Goal: Information Seeking & Learning: Understand process/instructions

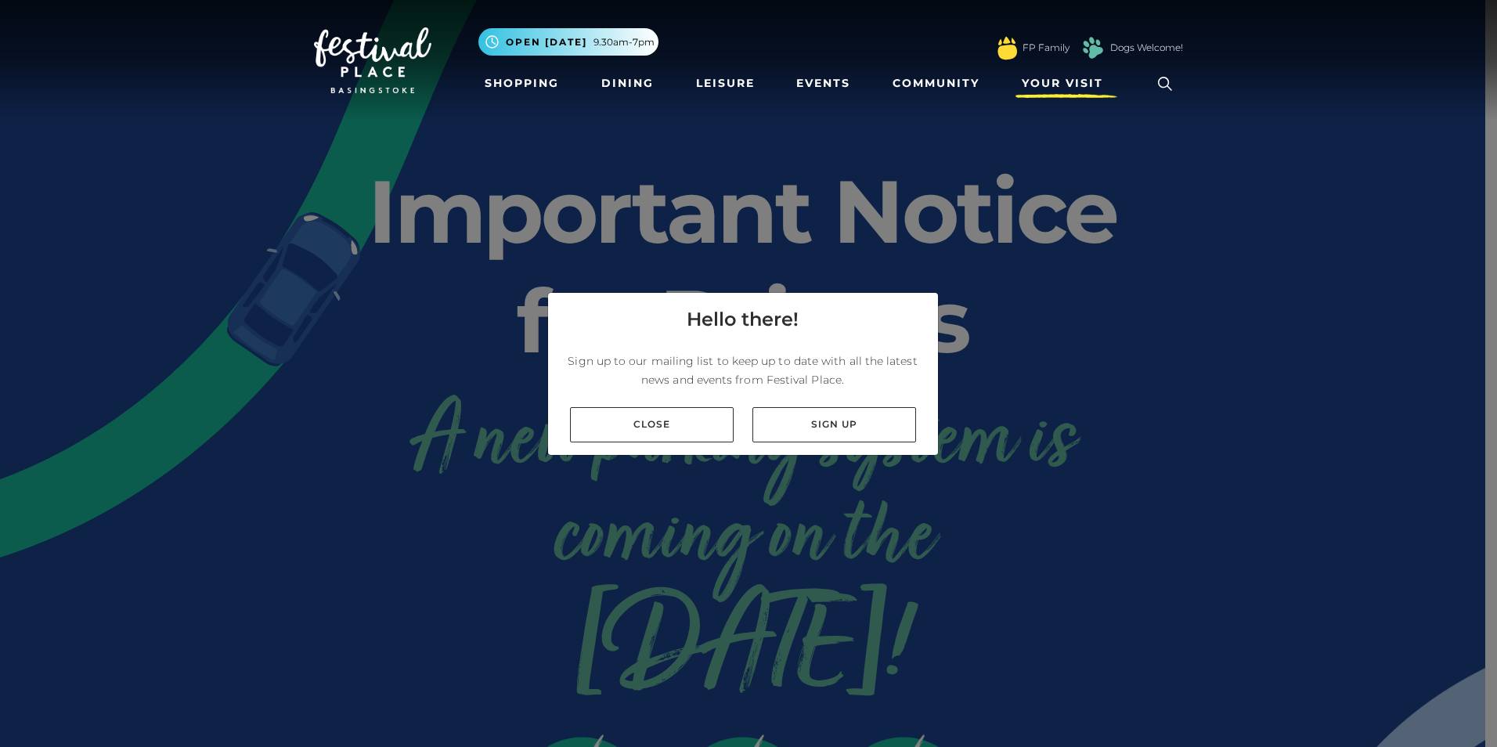
click at [1071, 79] on span "Your Visit" at bounding box center [1062, 83] width 81 height 16
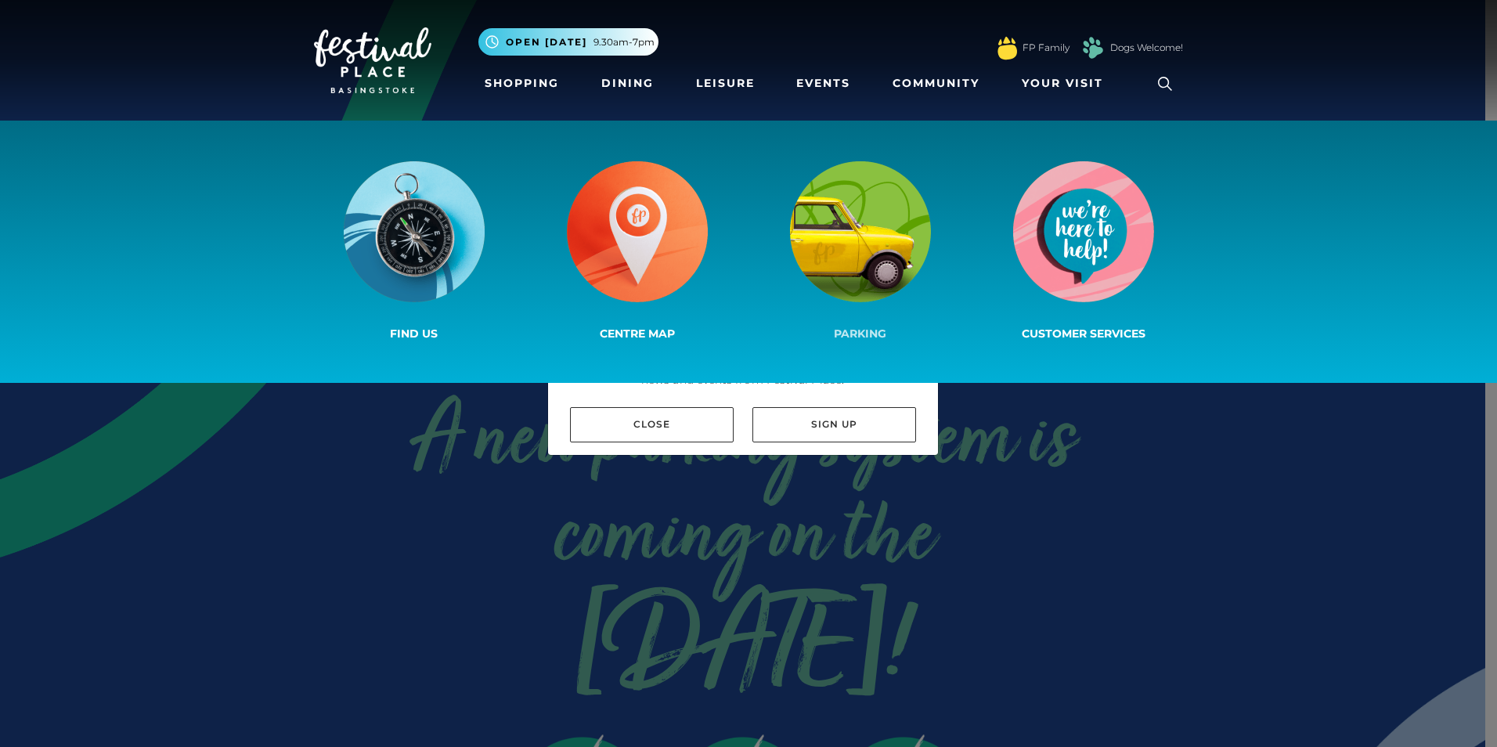
click at [889, 237] on img at bounding box center [860, 231] width 141 height 141
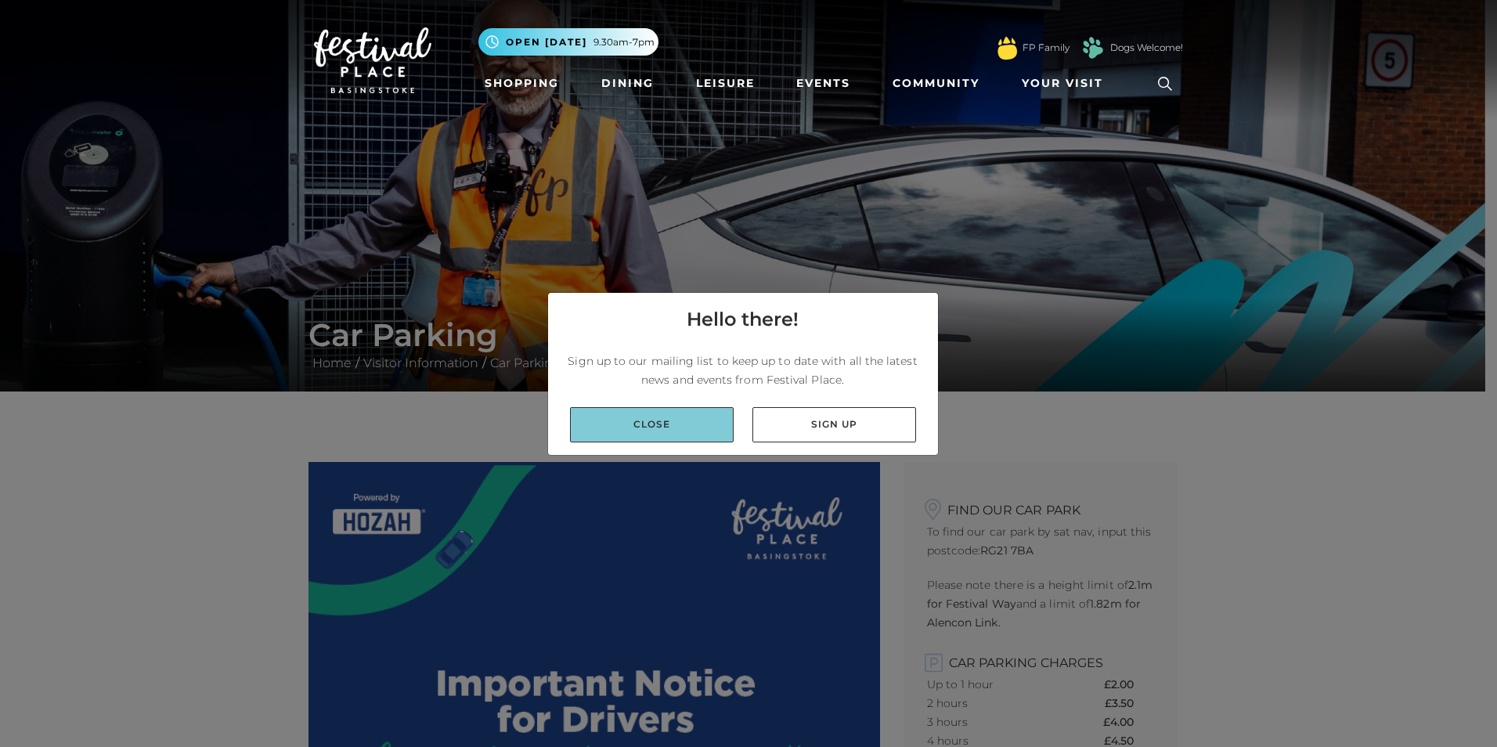
click at [657, 417] on link "Close" at bounding box center [652, 424] width 164 height 35
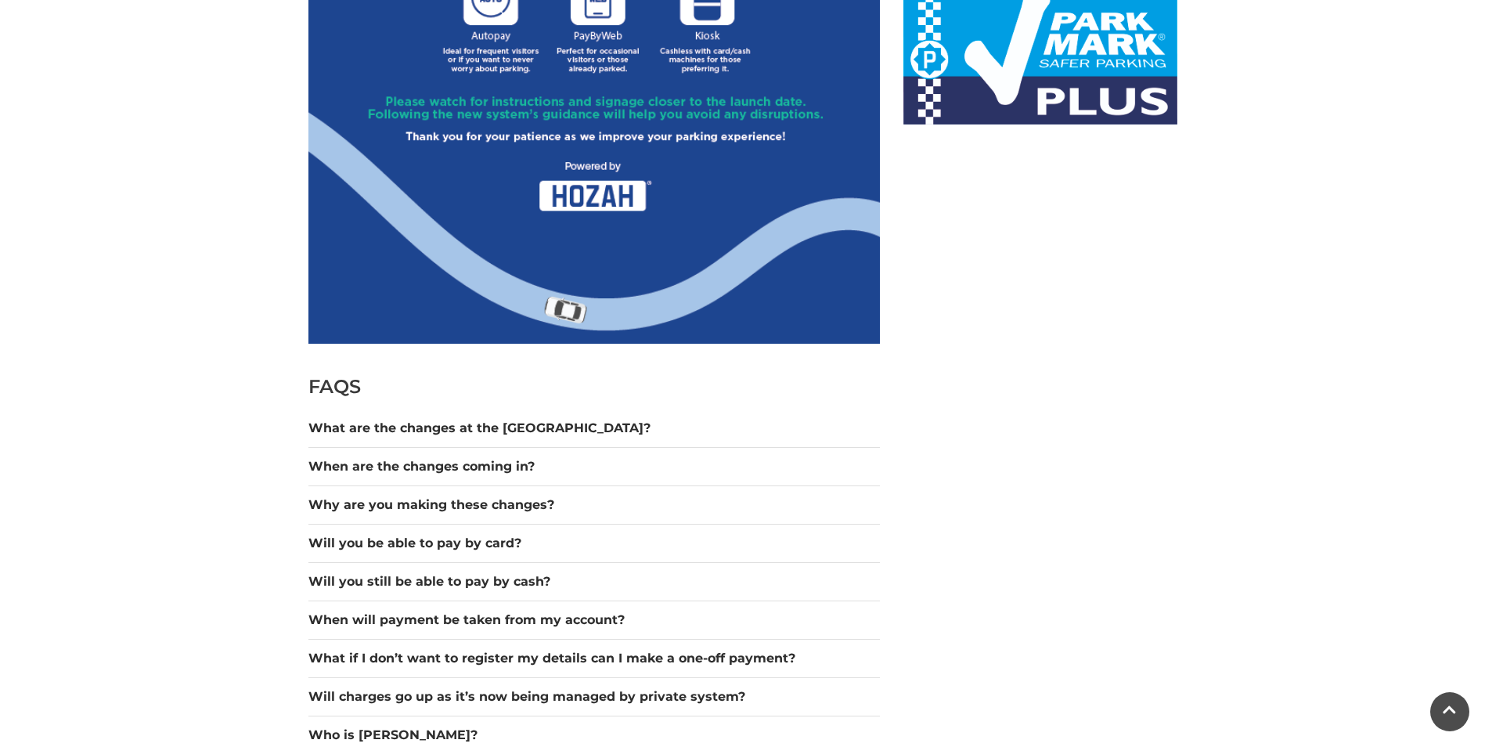
scroll to position [1096, 0]
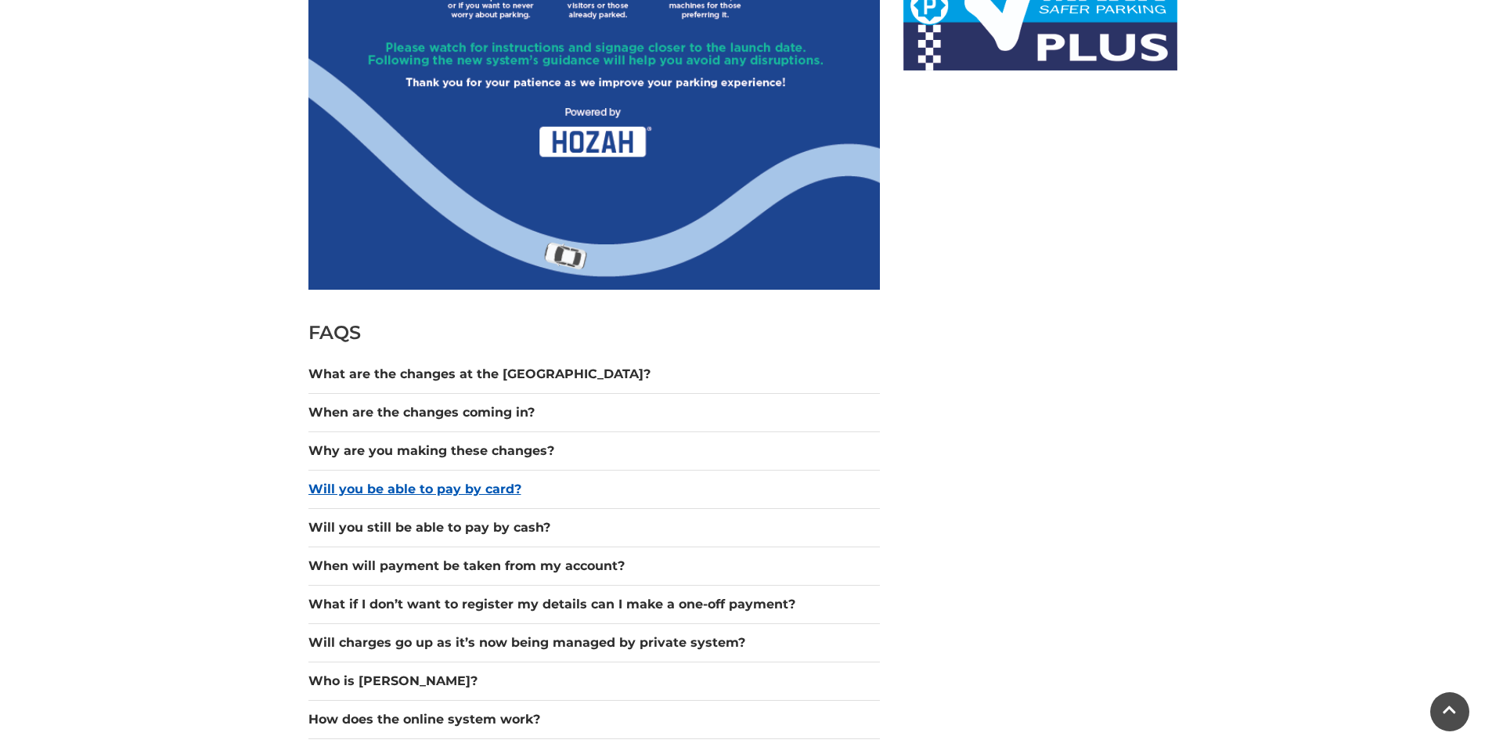
click at [474, 492] on button "Will you be able to pay by card?" at bounding box center [593, 489] width 571 height 19
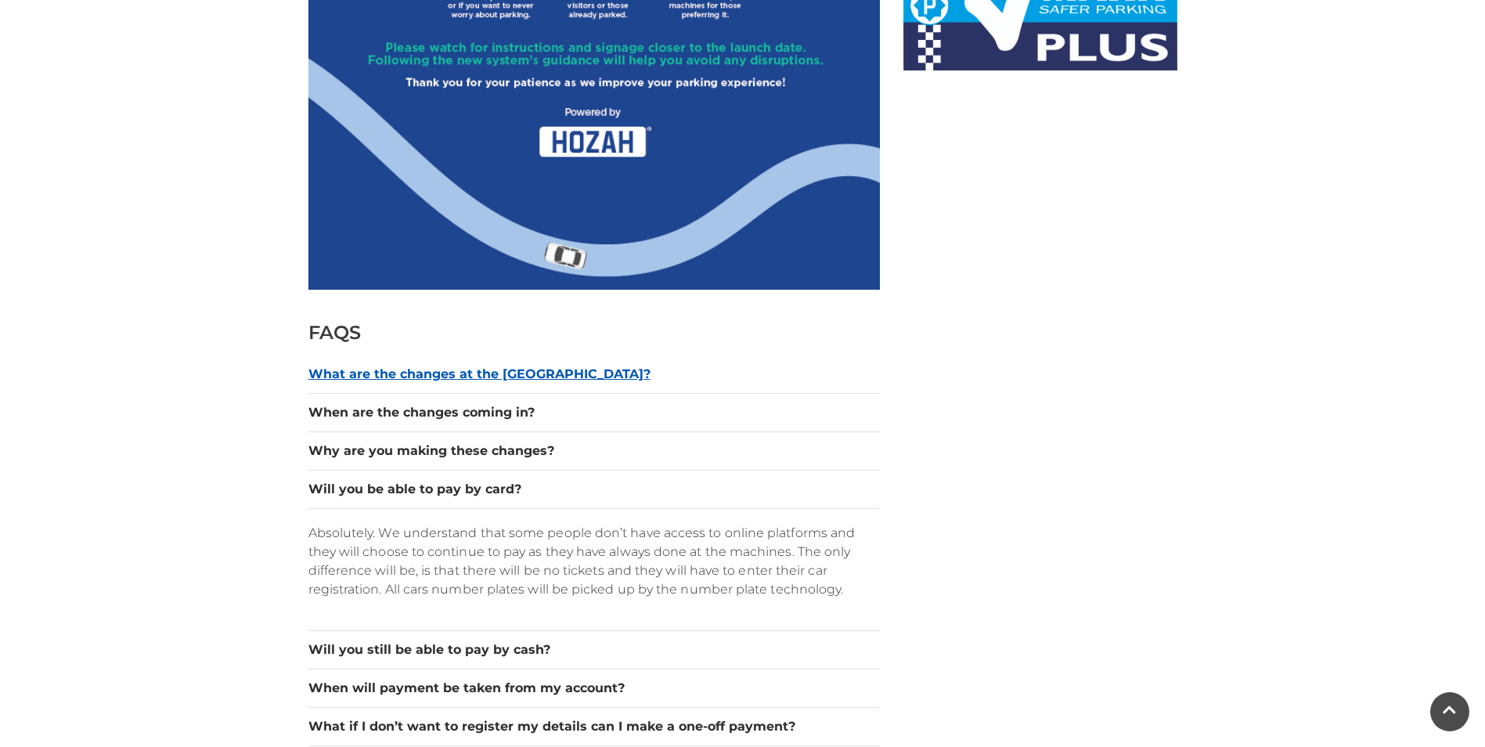
click at [485, 372] on button "What are the changes at the car park?" at bounding box center [593, 374] width 571 height 19
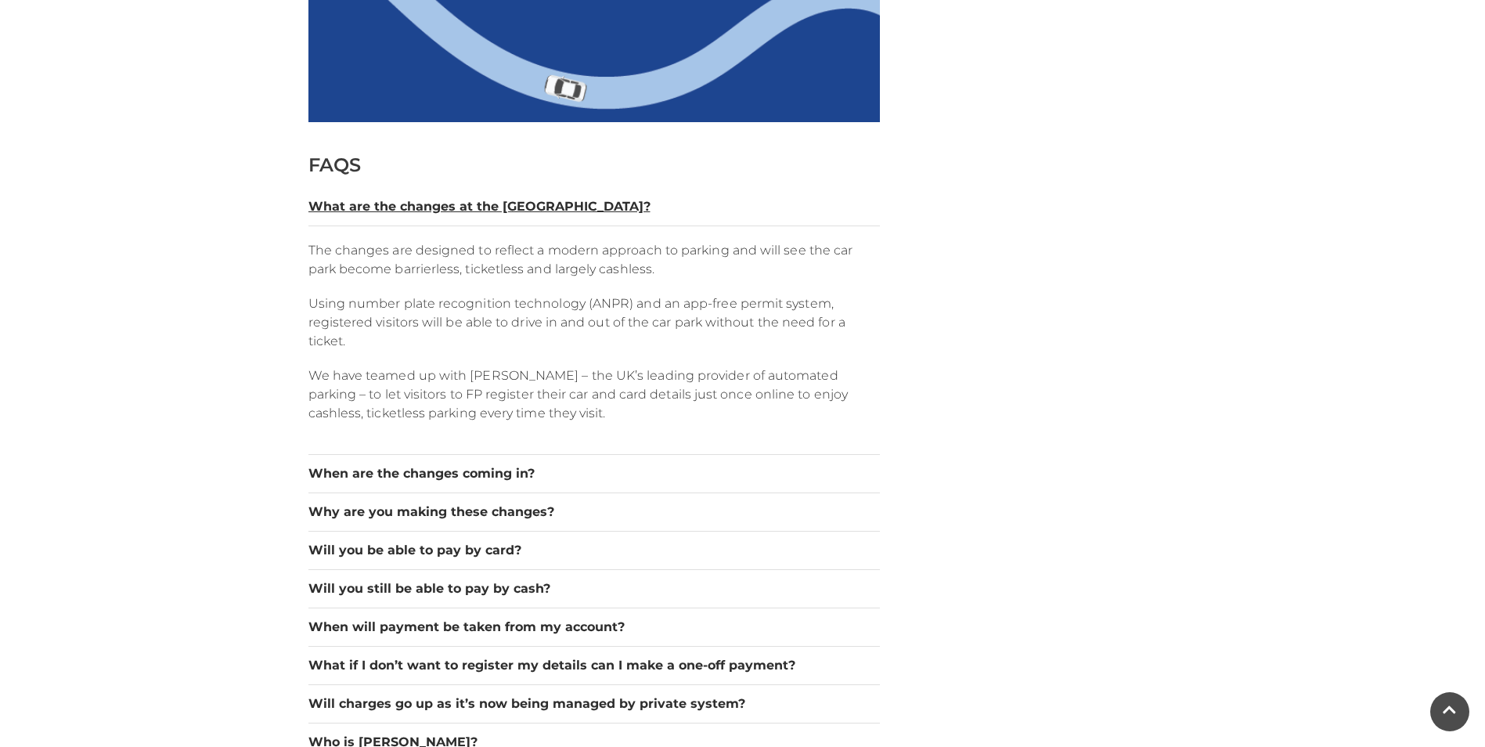
scroll to position [1331, 0]
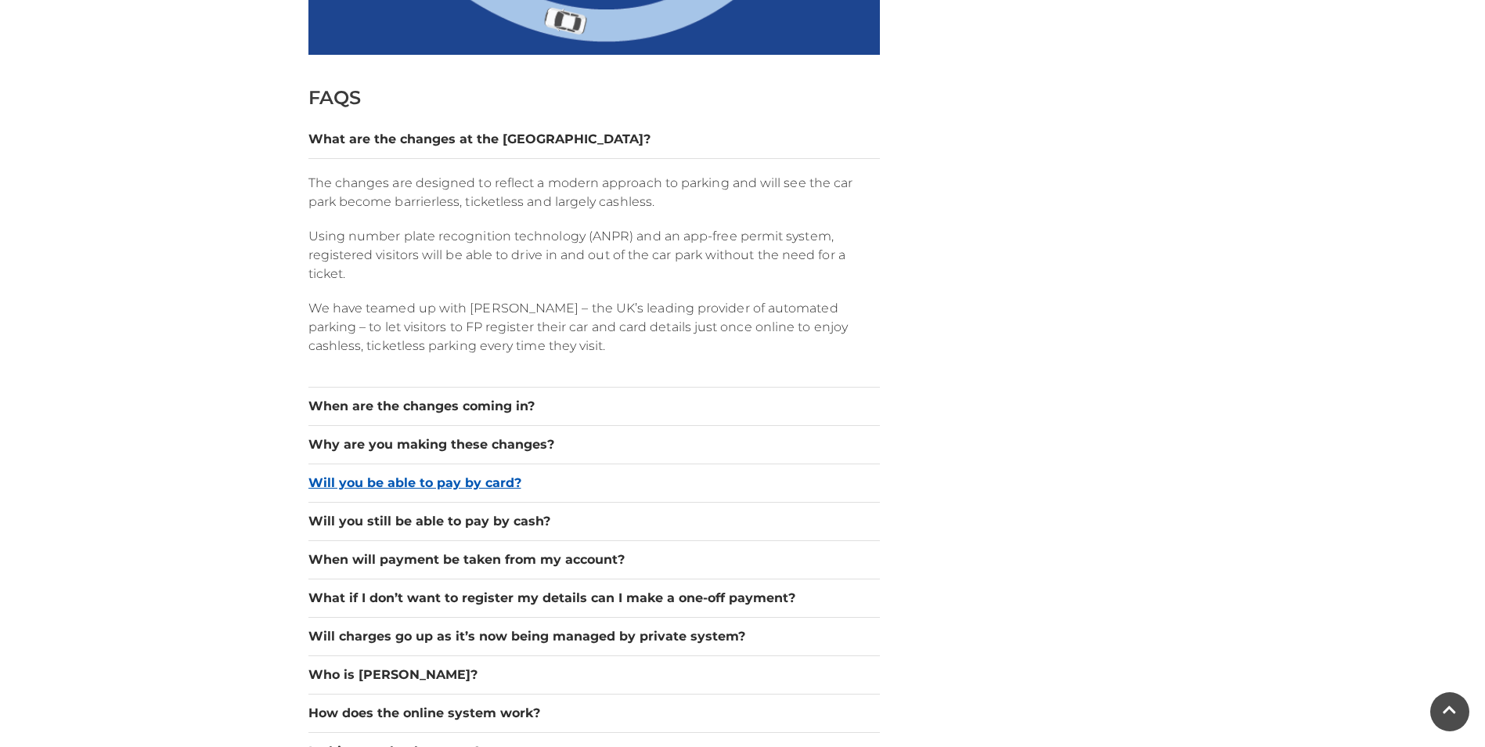
click at [445, 486] on button "Will you be able to pay by card?" at bounding box center [593, 483] width 571 height 19
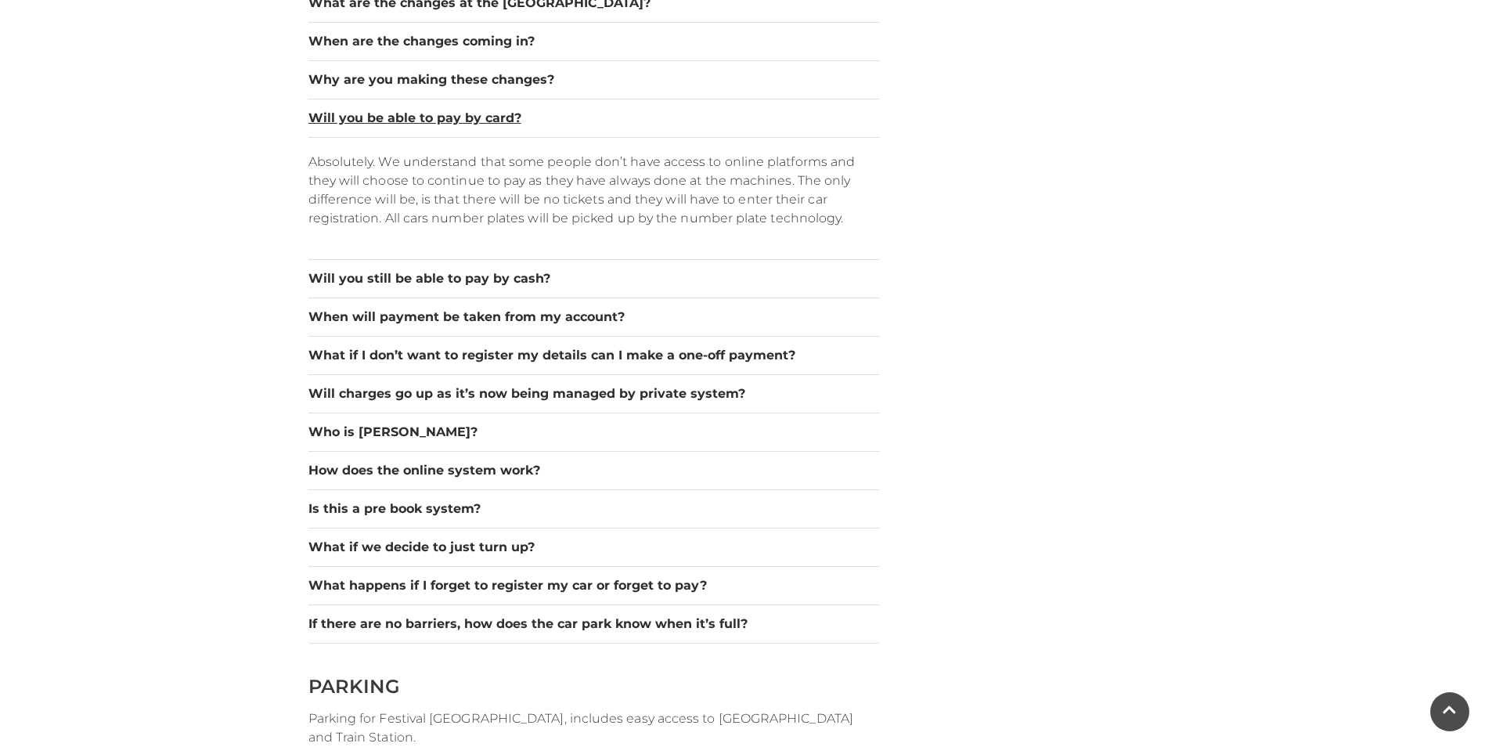
scroll to position [1487, 0]
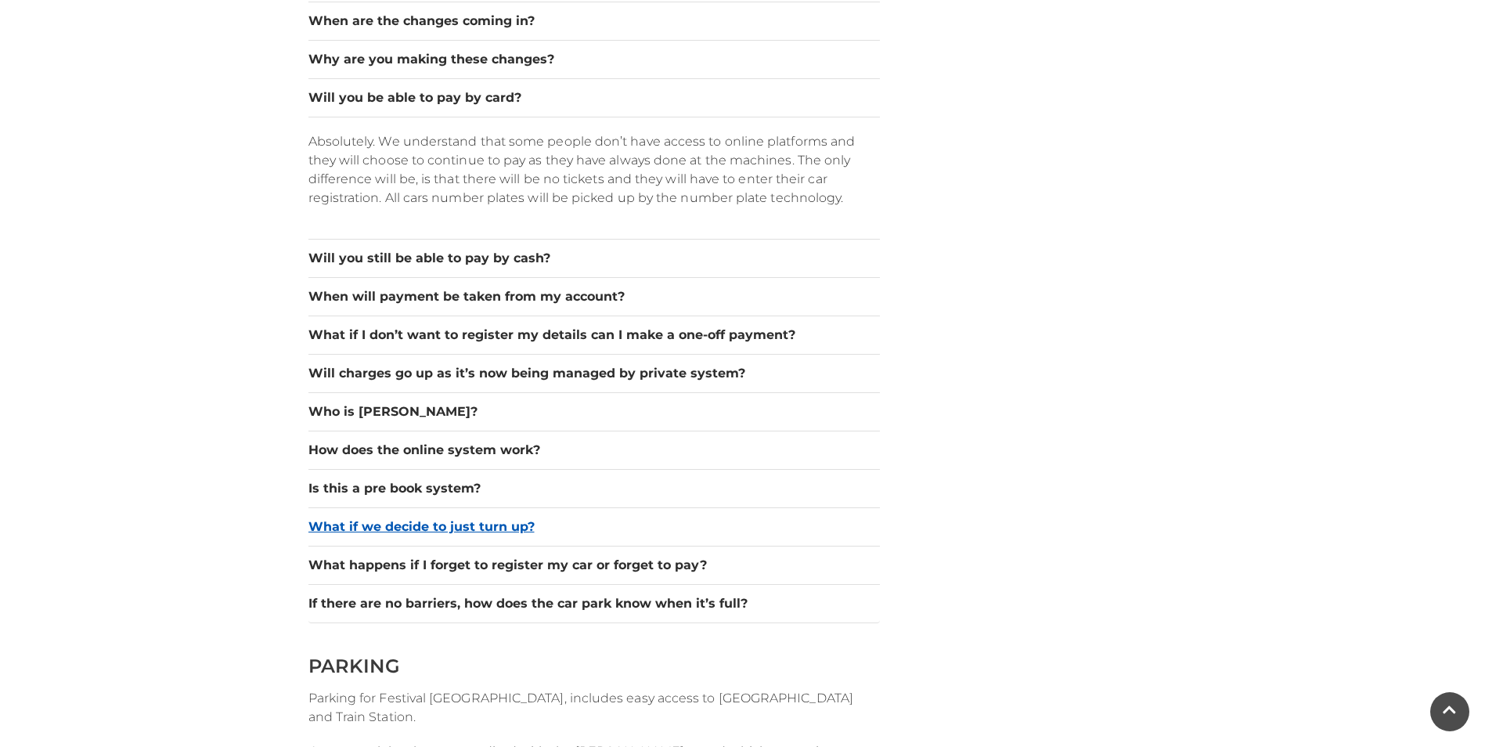
click at [516, 517] on button "What if we decide to just turn up?" at bounding box center [593, 526] width 571 height 19
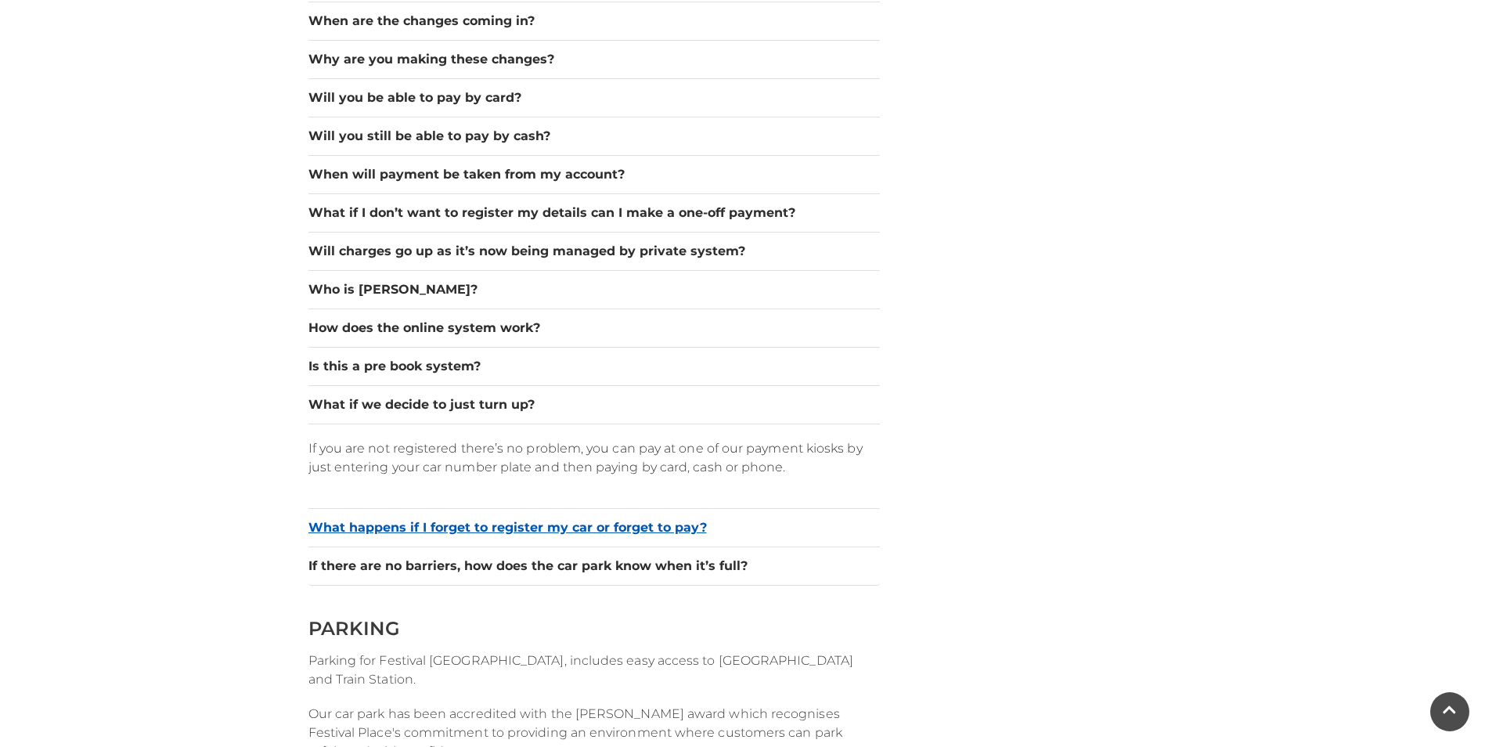
click at [670, 523] on button "What happens if I forget to register my car or forget to pay?" at bounding box center [593, 527] width 571 height 19
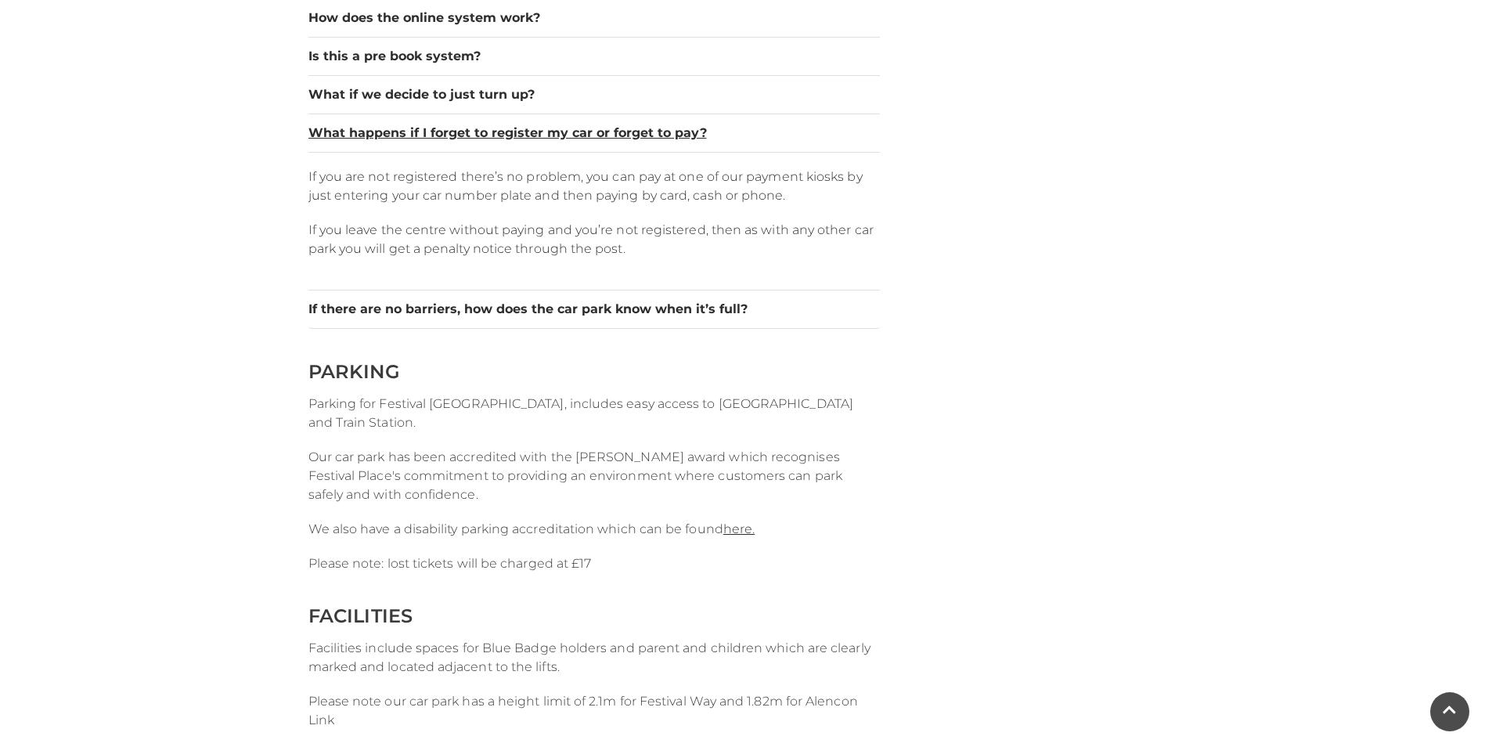
scroll to position [1800, 0]
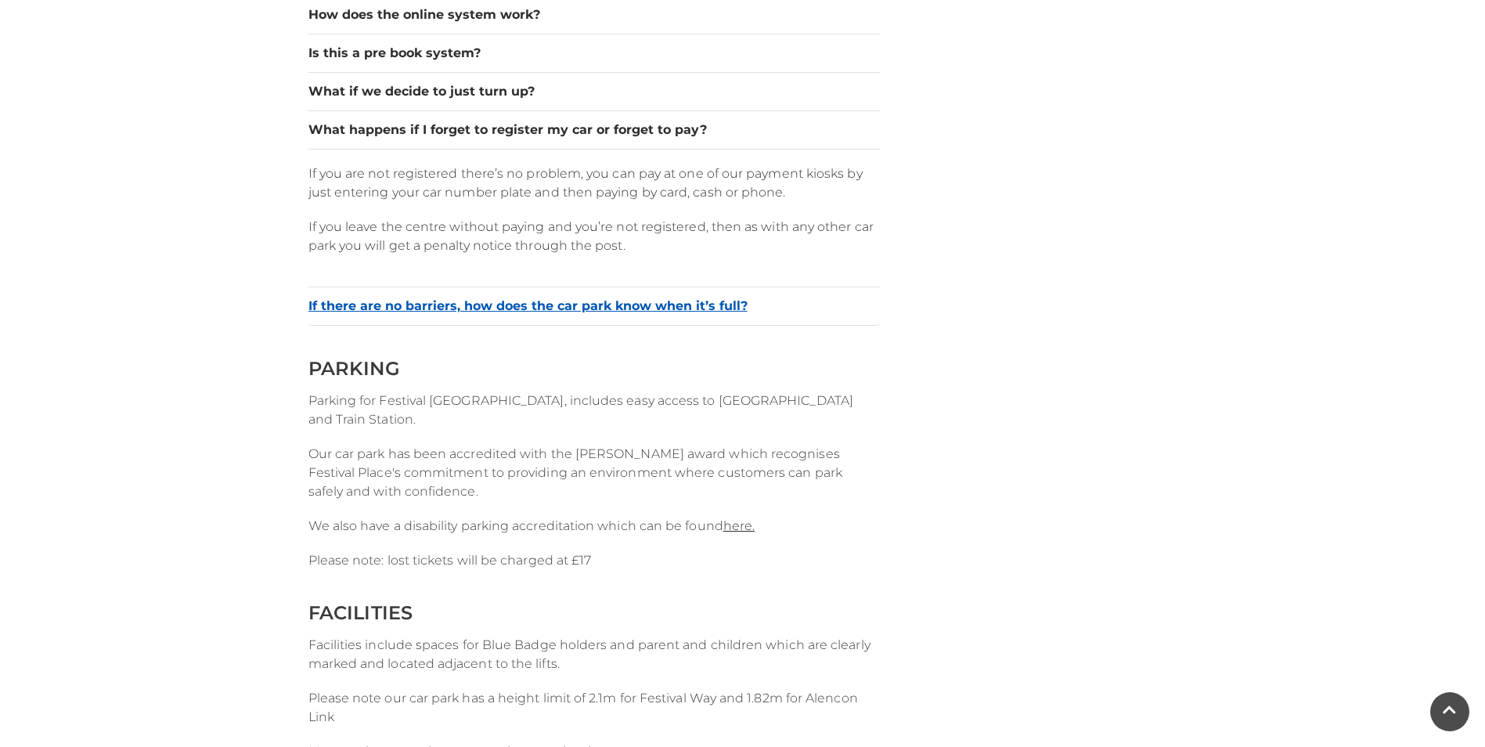
click at [652, 307] on button "If there are no barriers, how does the car park know when it’s full?" at bounding box center [593, 306] width 571 height 19
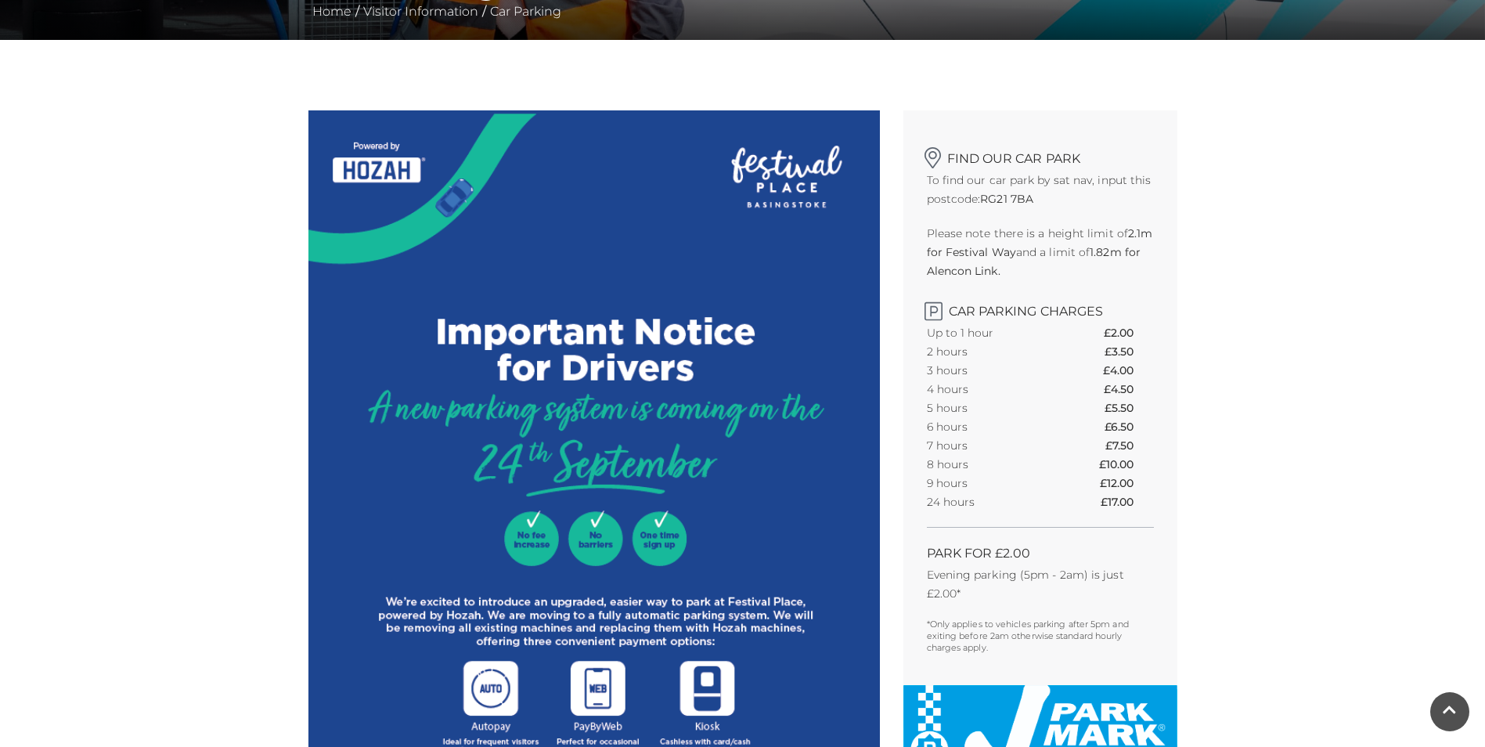
scroll to position [391, 0]
